Goal: Task Accomplishment & Management: Use online tool/utility

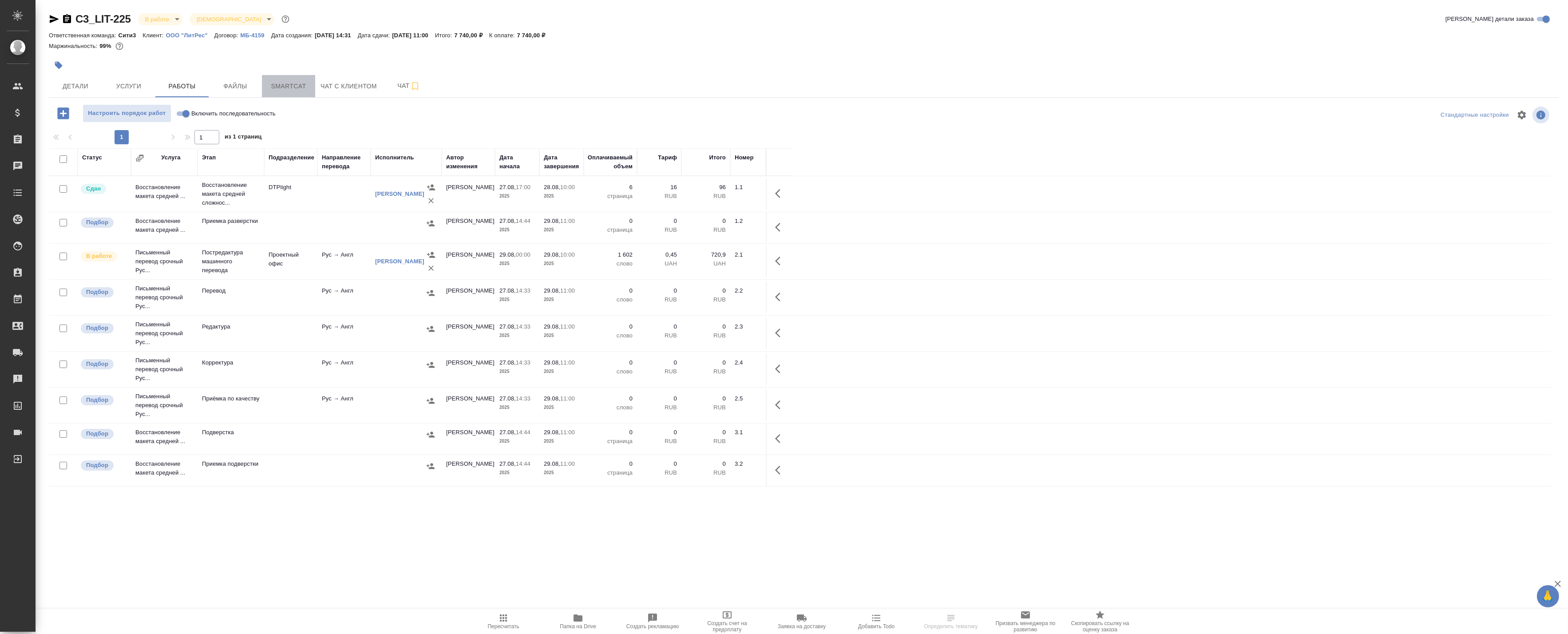
click at [287, 82] on span "Smartcat" at bounding box center [288, 86] width 42 height 11
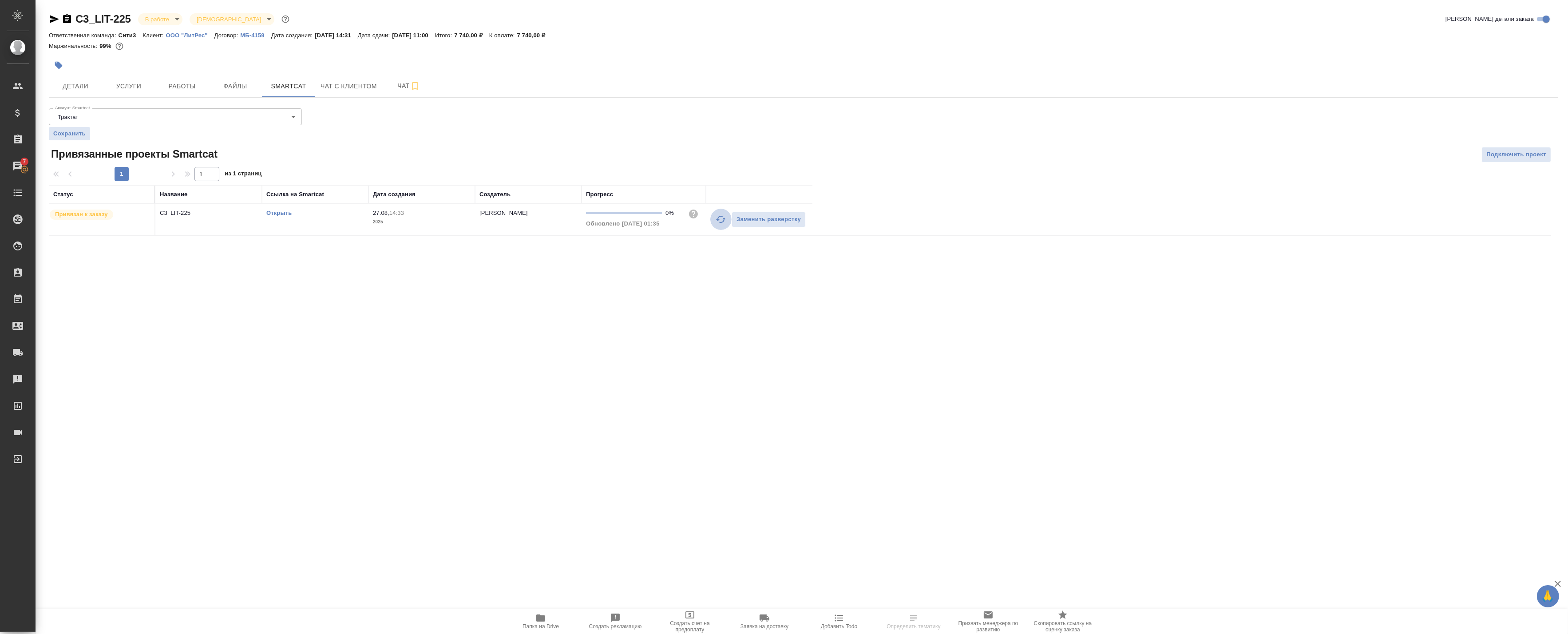
click at [718, 221] on icon "button" at bounding box center [720, 219] width 10 height 10
